Goal: Task Accomplishment & Management: Use online tool/utility

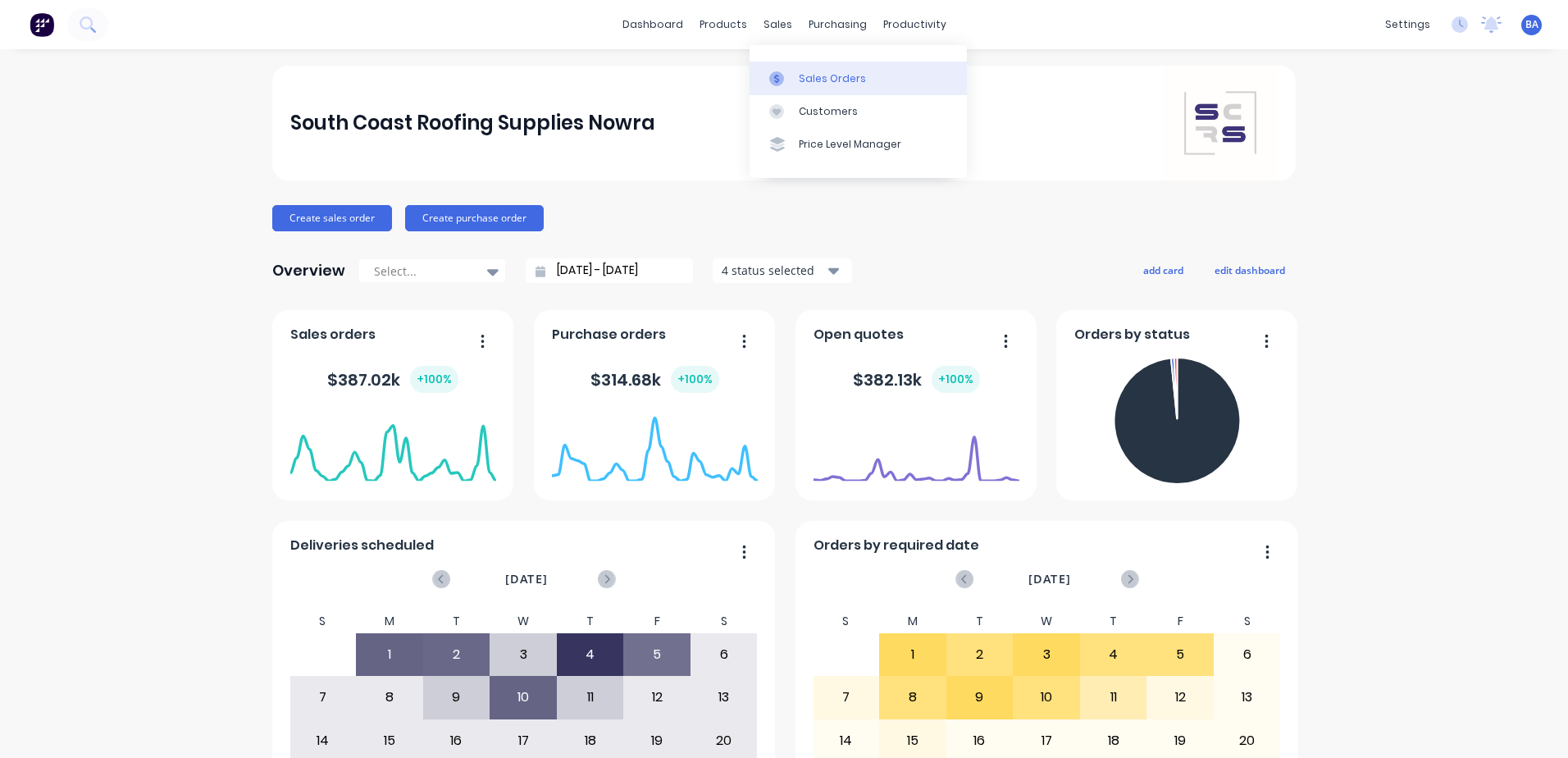
click at [775, 74] on icon at bounding box center [776, 79] width 15 height 15
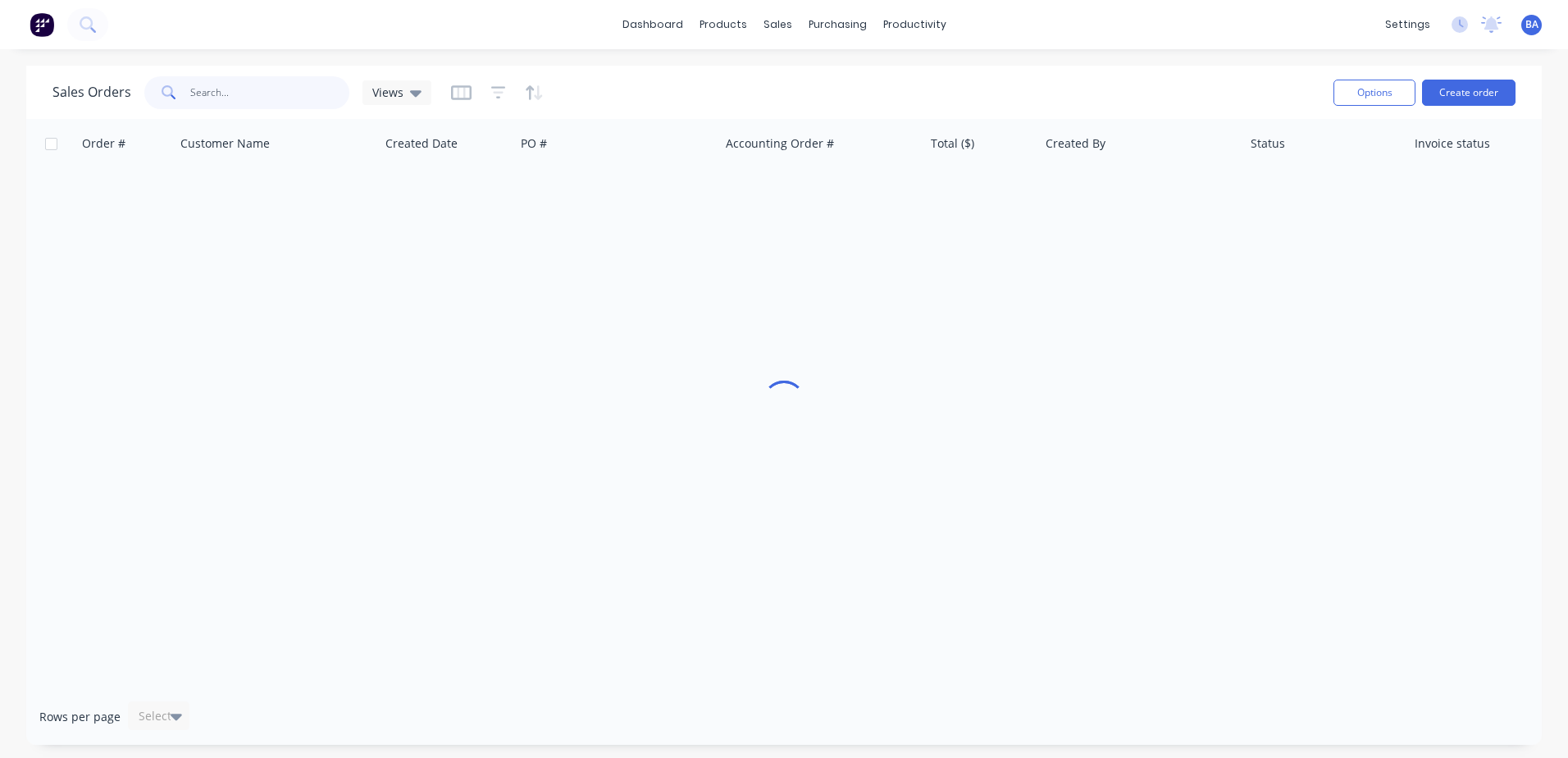
click at [327, 90] on input "text" at bounding box center [270, 92] width 160 height 33
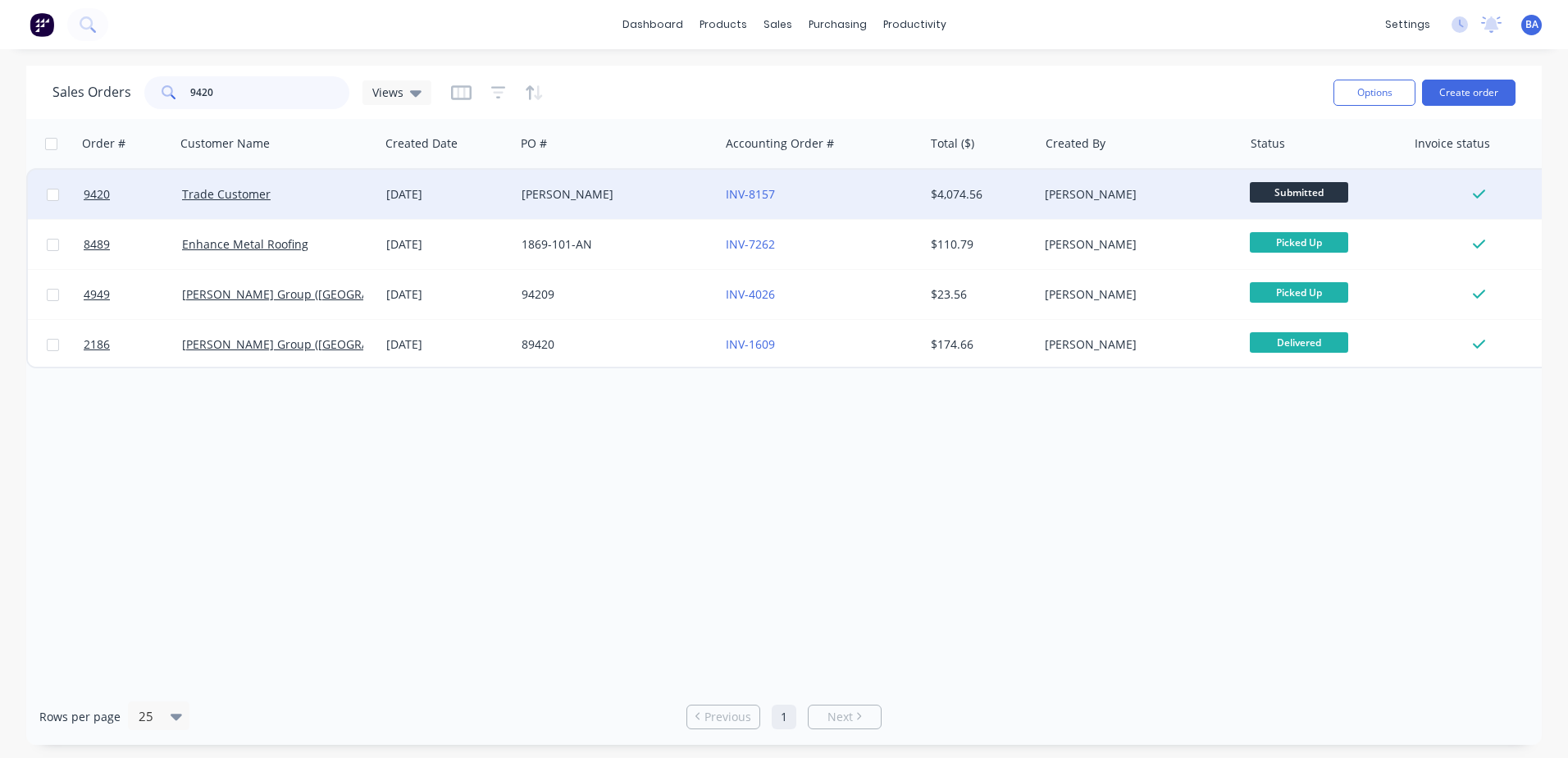
type input "9420"
click at [588, 192] on div "[PERSON_NAME]" at bounding box center [612, 194] width 182 height 17
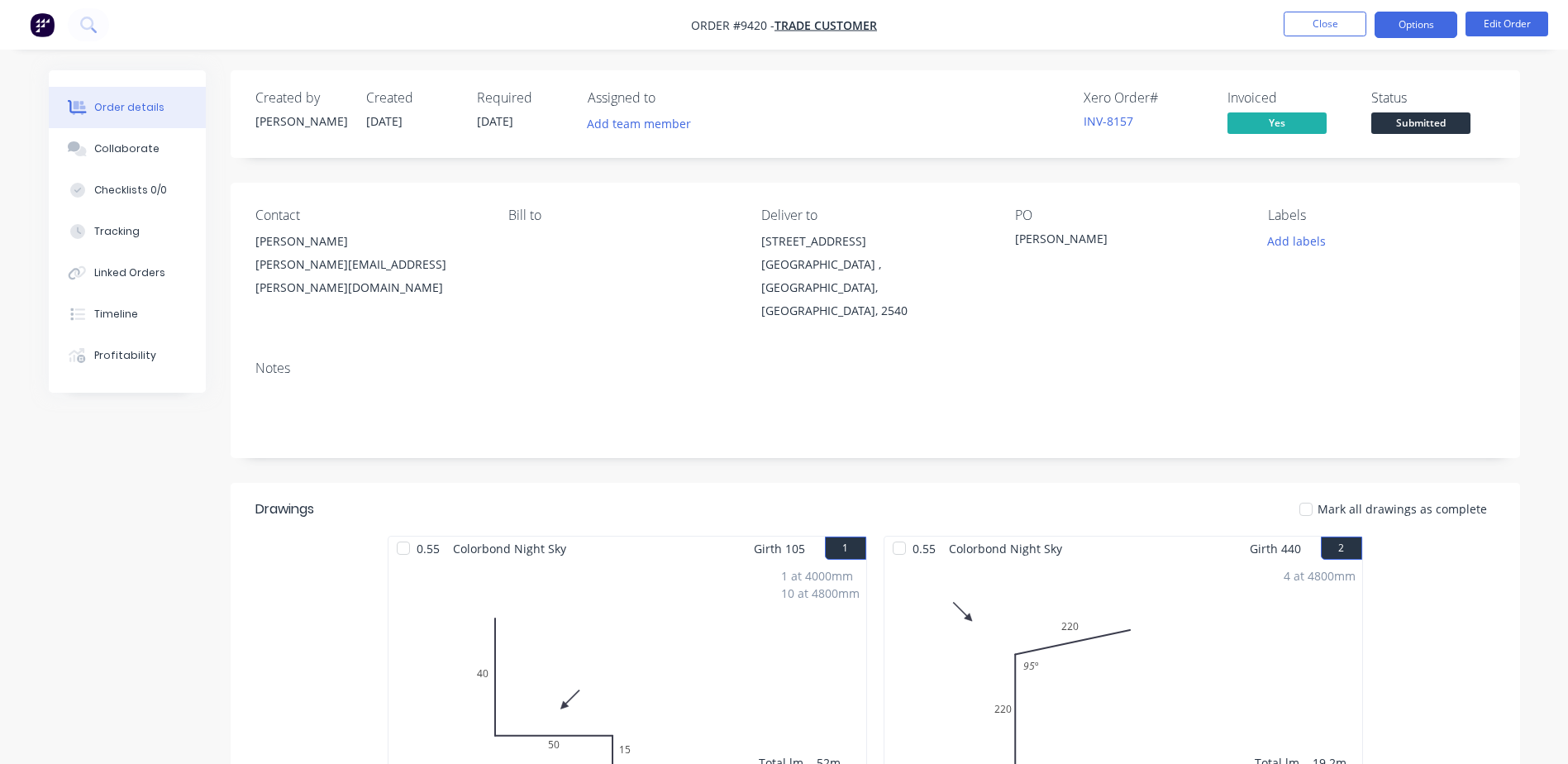
click at [1404, 20] on button "Options" at bounding box center [1415, 25] width 83 height 27
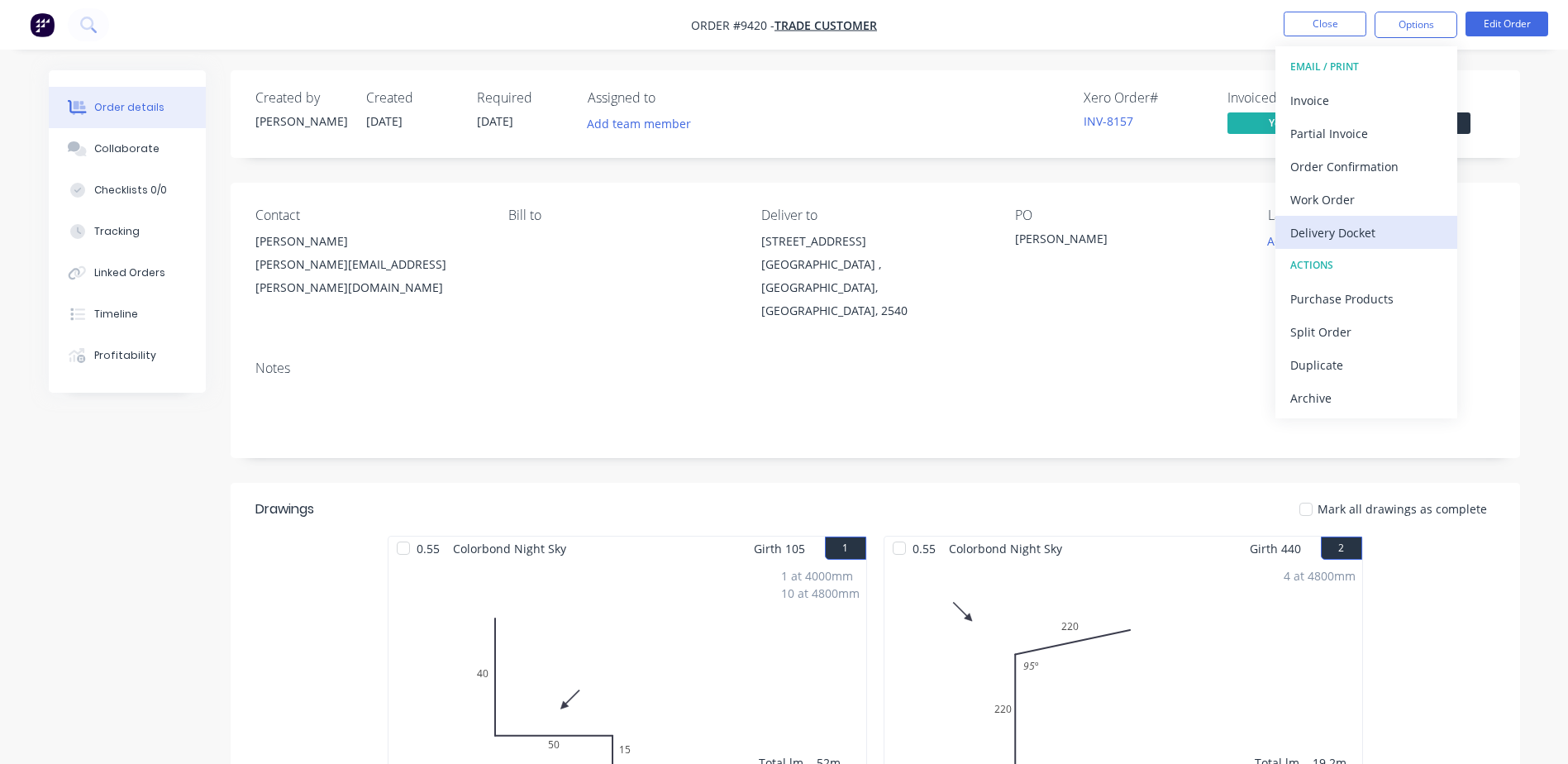
click at [1347, 232] on div "Delivery Docket" at bounding box center [1365, 232] width 152 height 24
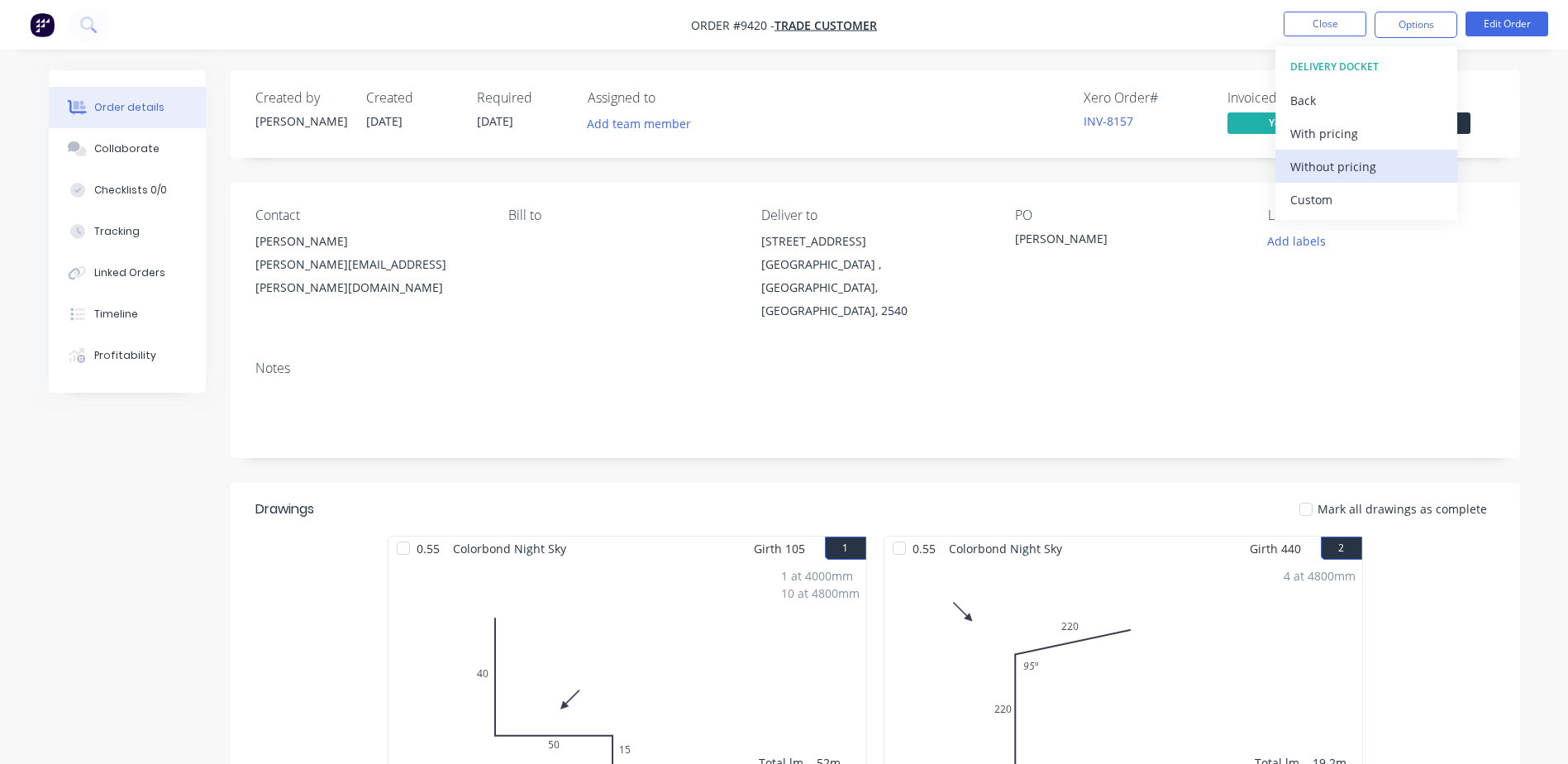
click at [1347, 162] on div "Without pricing" at bounding box center [1365, 166] width 152 height 24
